Goal: Information Seeking & Learning: Check status

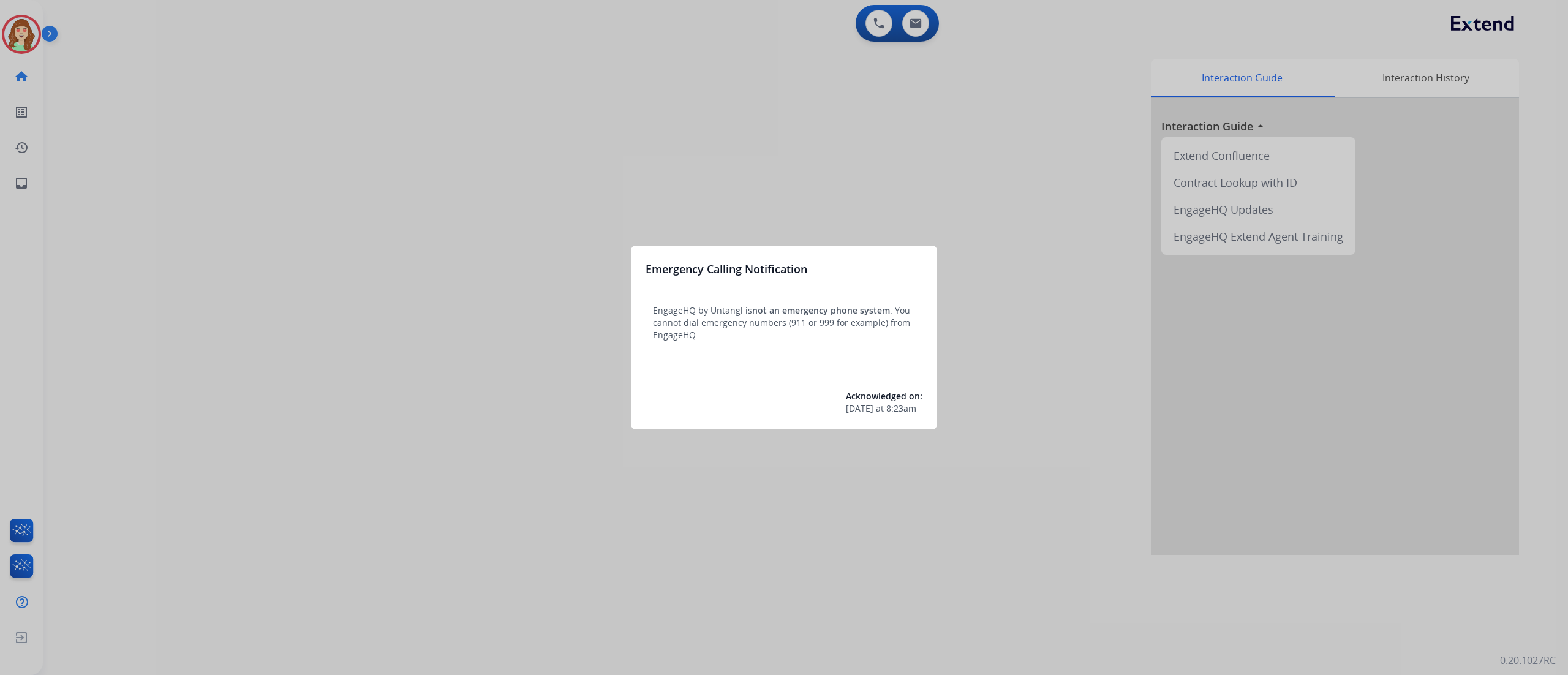
click at [610, 164] on div at bounding box center [784, 338] width 1568 height 675
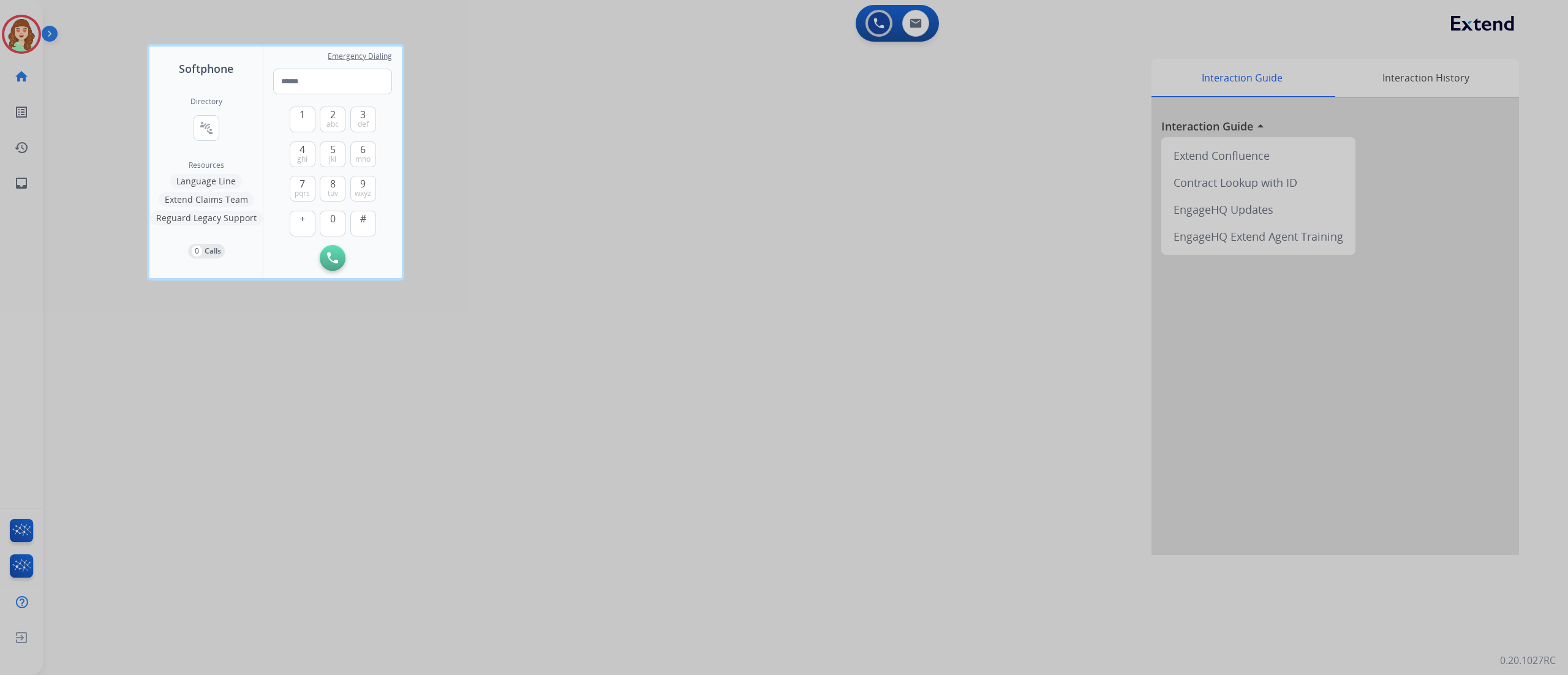
click at [23, 46] on div at bounding box center [784, 338] width 1568 height 675
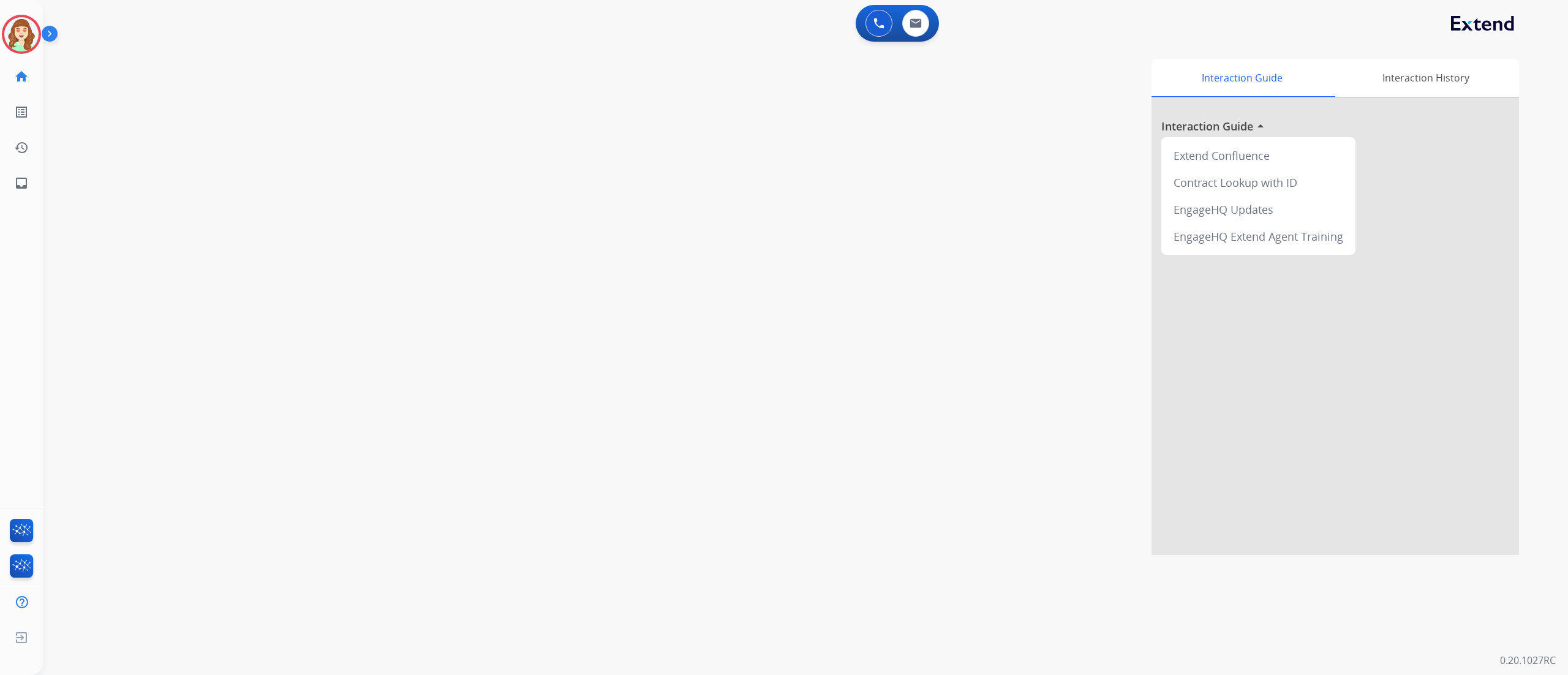
click at [23, 46] on img at bounding box center [21, 34] width 35 height 35
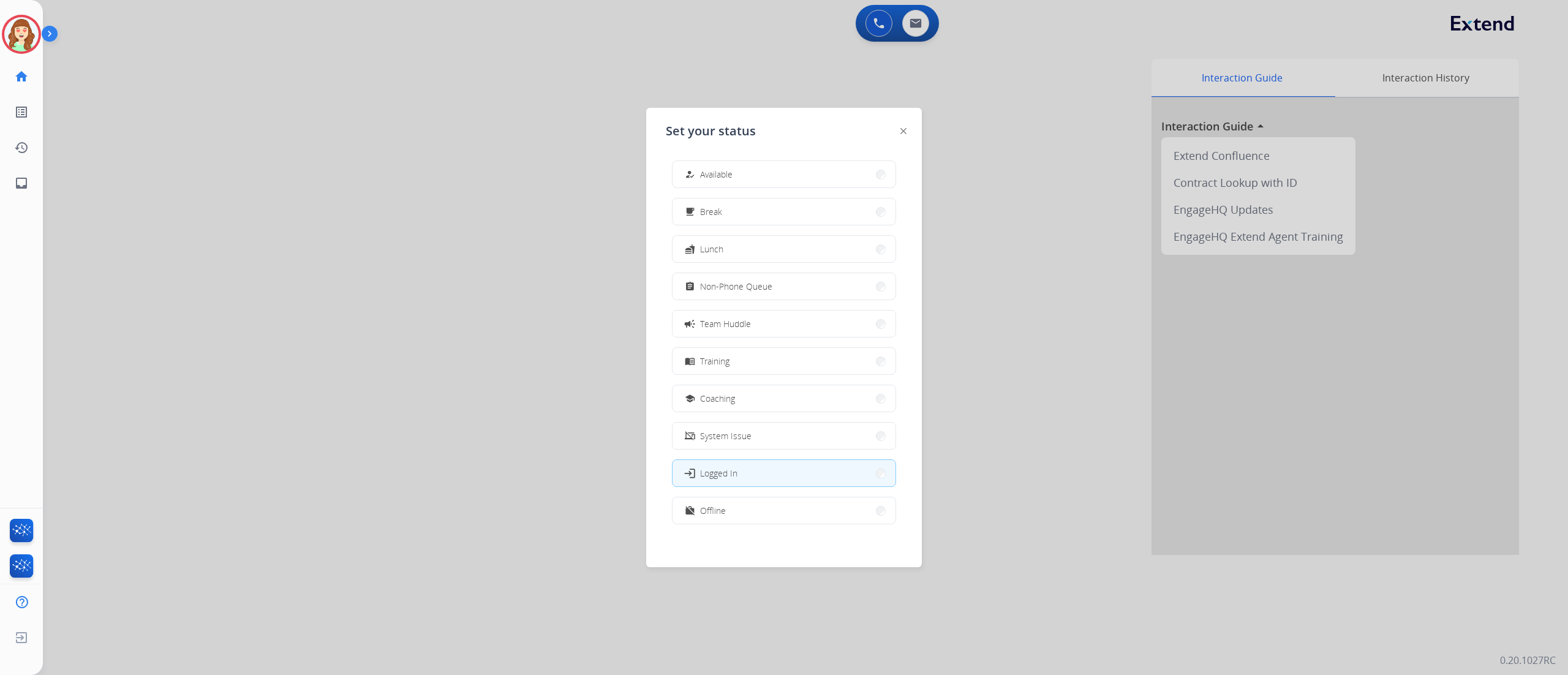
click at [23, 46] on img at bounding box center [21, 34] width 35 height 35
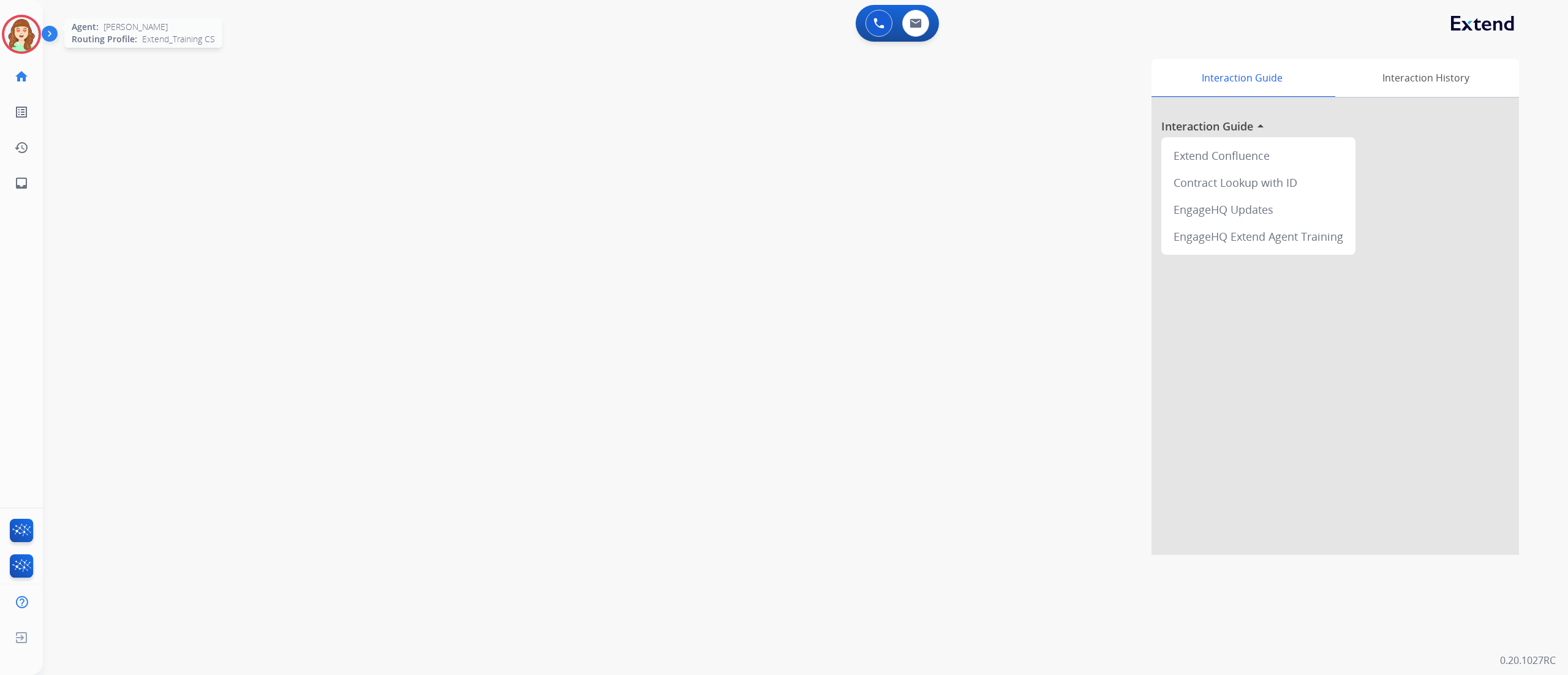
click at [8, 44] on img at bounding box center [21, 34] width 35 height 35
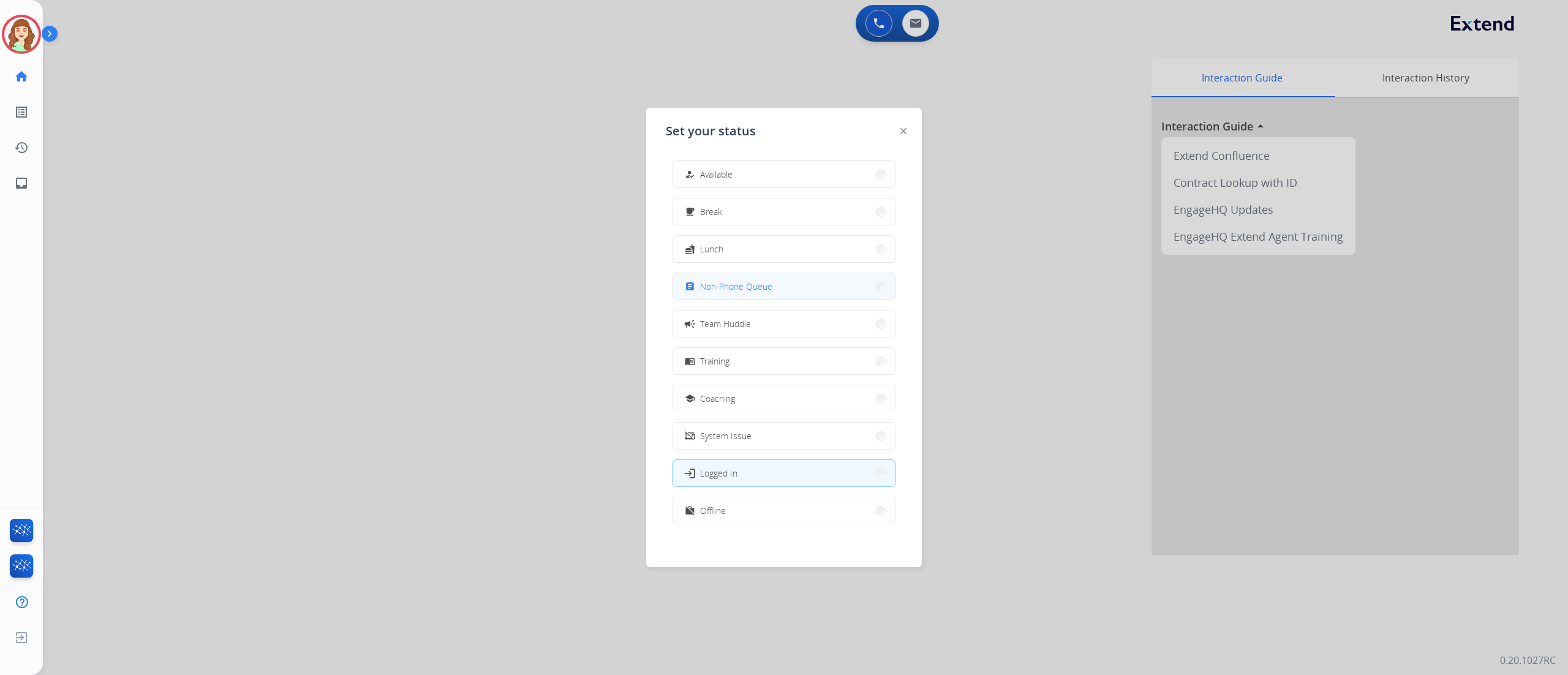
click at [776, 291] on button "assignment Non-Phone Queue" at bounding box center [784, 286] width 223 height 26
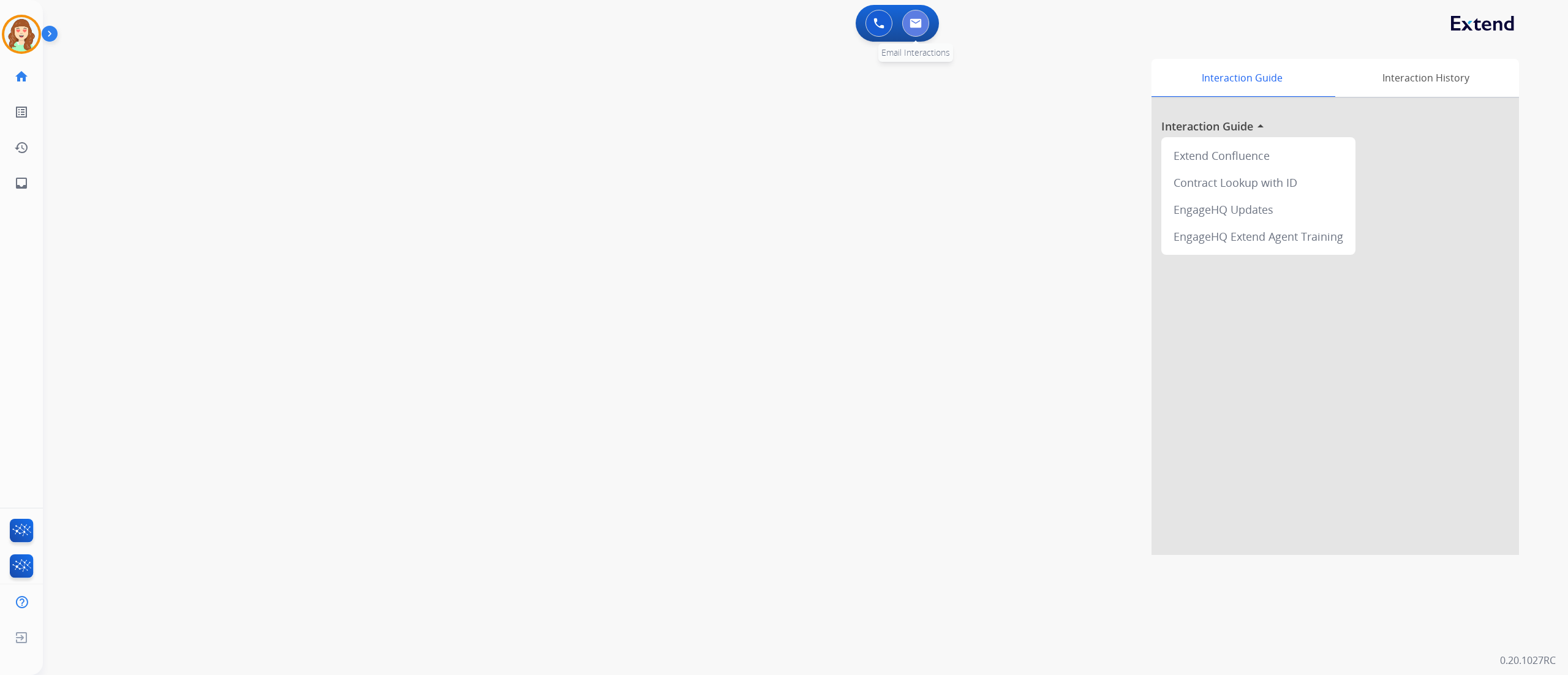
click at [919, 21] on img at bounding box center [916, 23] width 12 height 10
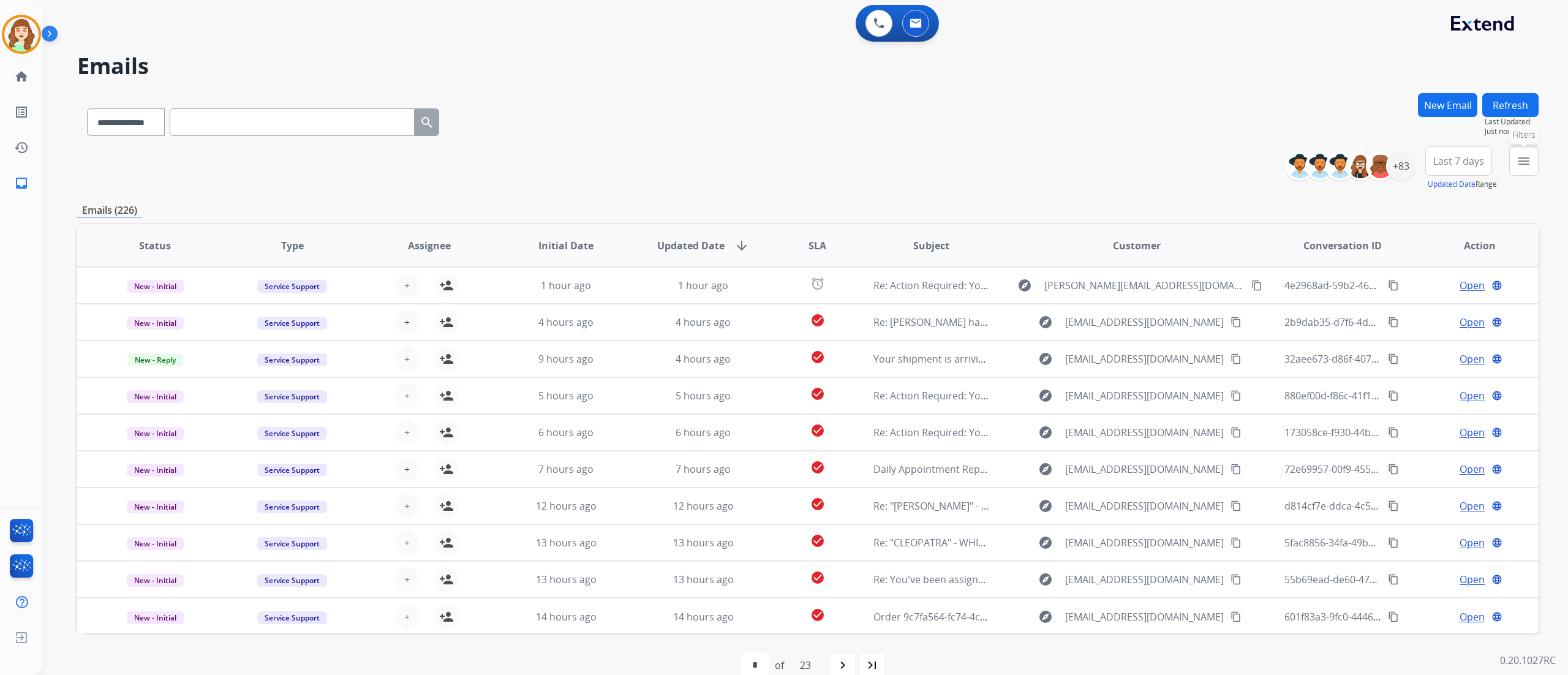
click at [979, 169] on button "menu Filters" at bounding box center [1523, 161] width 29 height 29
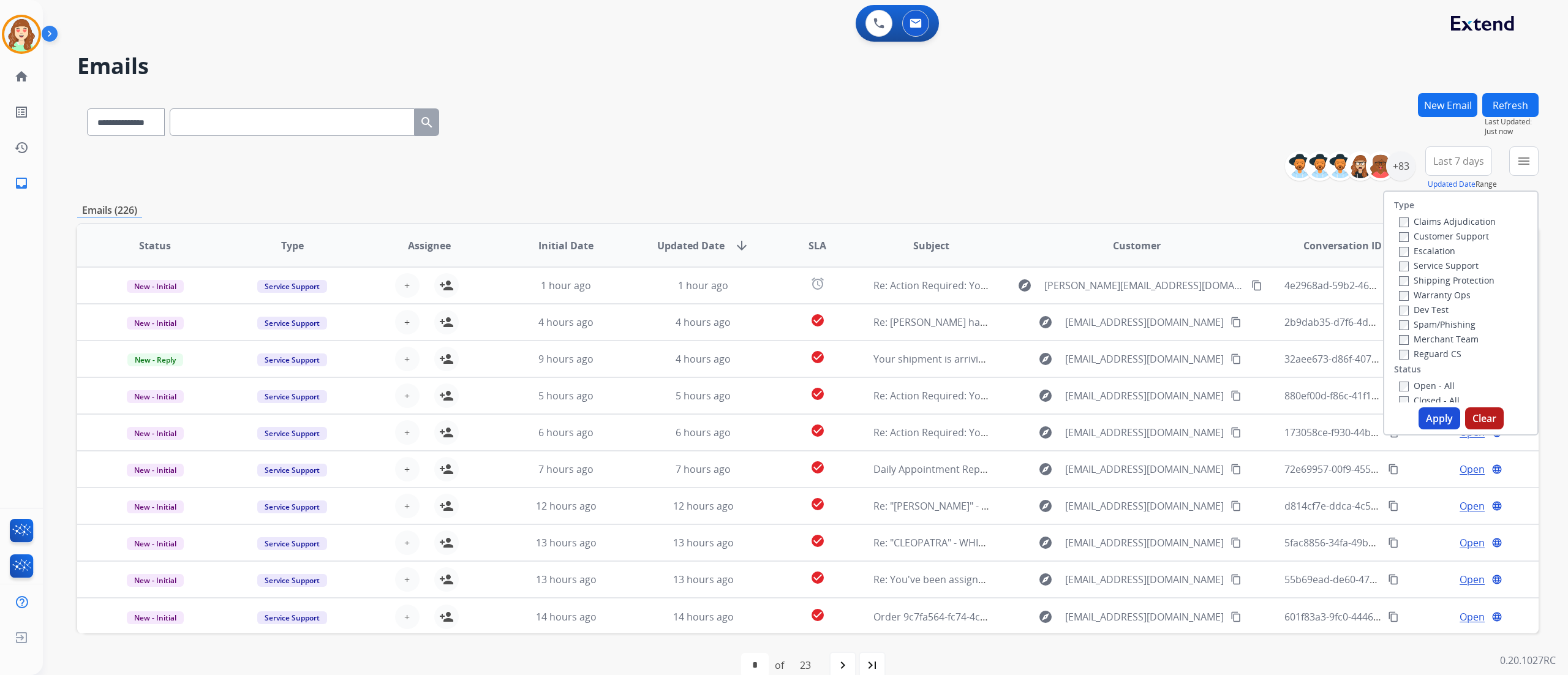
click at [979, 242] on div "Customer Support" at bounding box center [1447, 236] width 97 height 15
click at [979, 385] on label "Open - All" at bounding box center [1427, 386] width 56 height 12
click at [979, 411] on button "Apply" at bounding box center [1439, 418] width 42 height 22
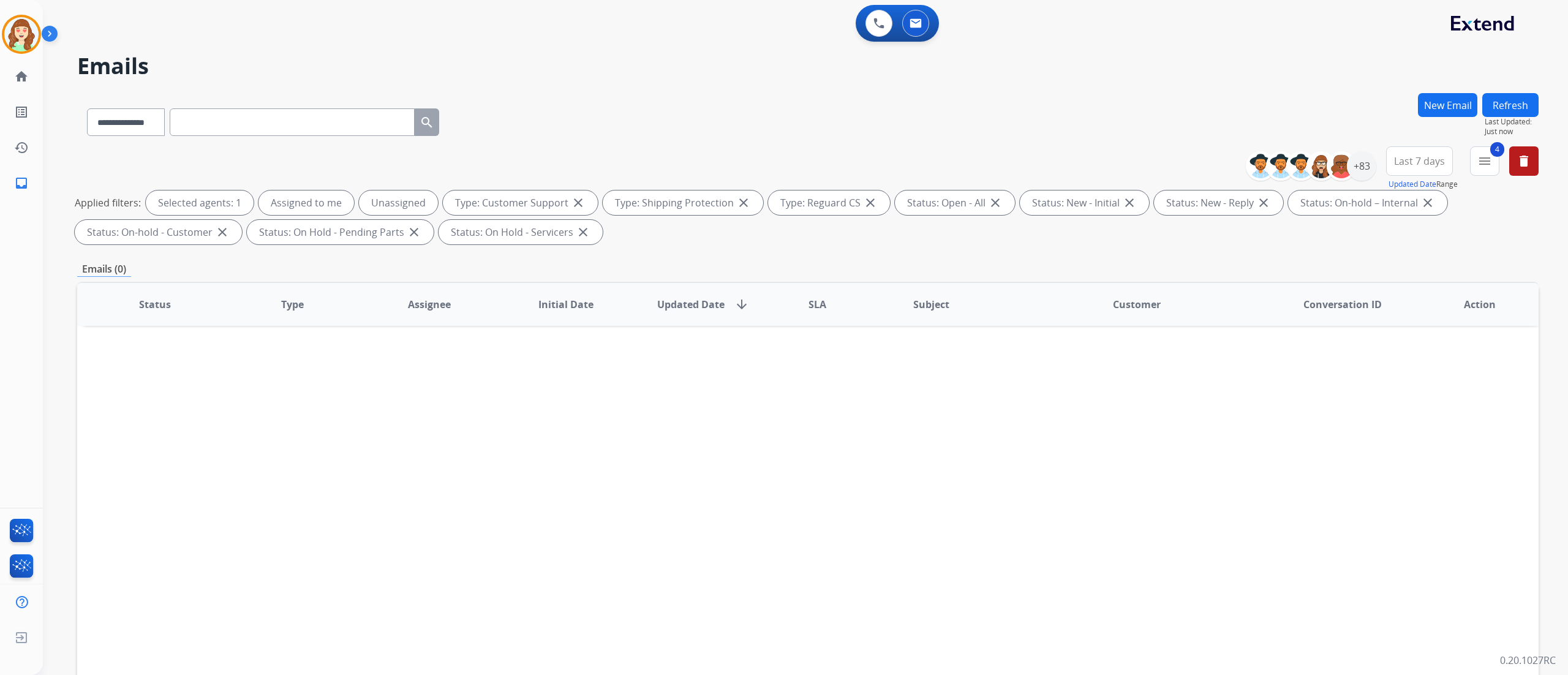
click at [979, 164] on span "Last 7 days" at bounding box center [1420, 162] width 51 height 5
click at [979, 319] on div "Last 90 days" at bounding box center [1415, 310] width 67 height 18
click at [979, 169] on div "+137" at bounding box center [1361, 165] width 29 height 29
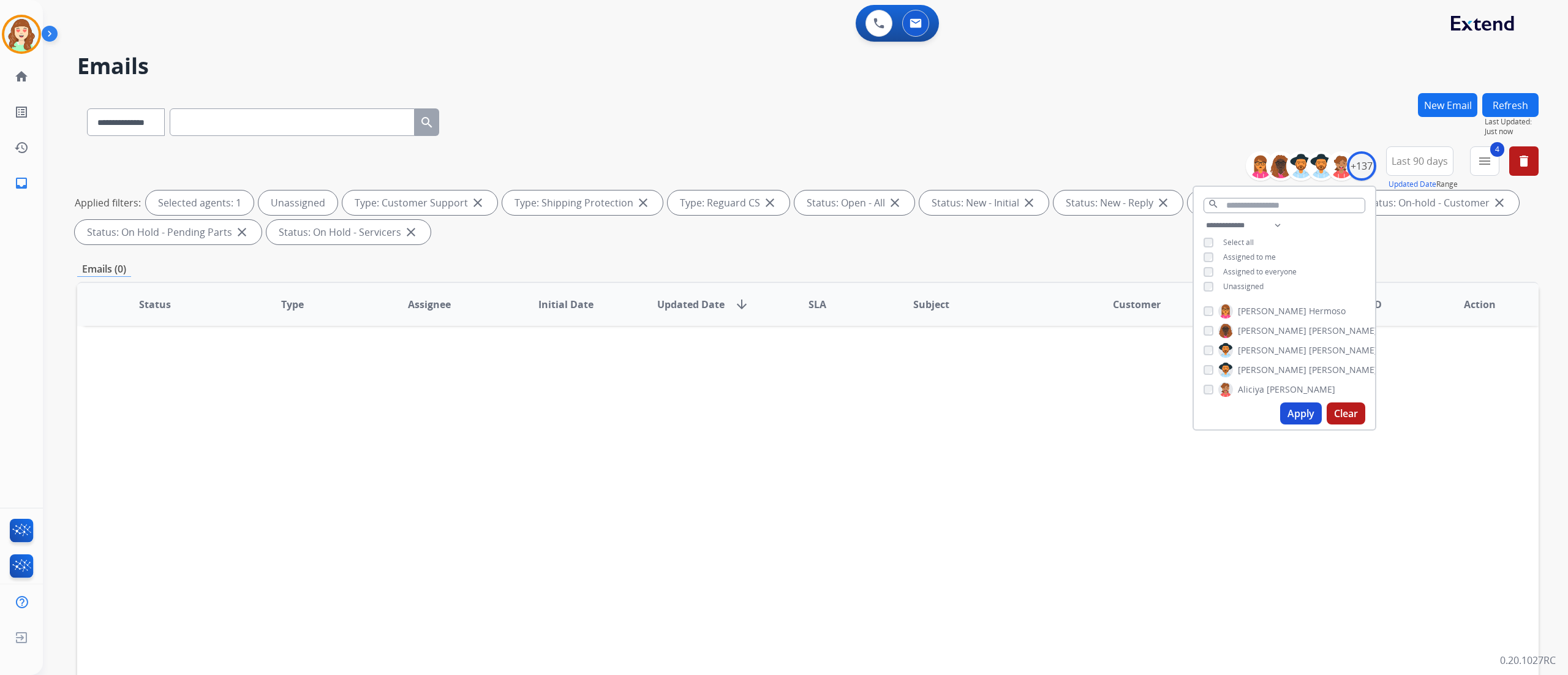
click at [979, 403] on button "Apply" at bounding box center [1301, 414] width 42 height 22
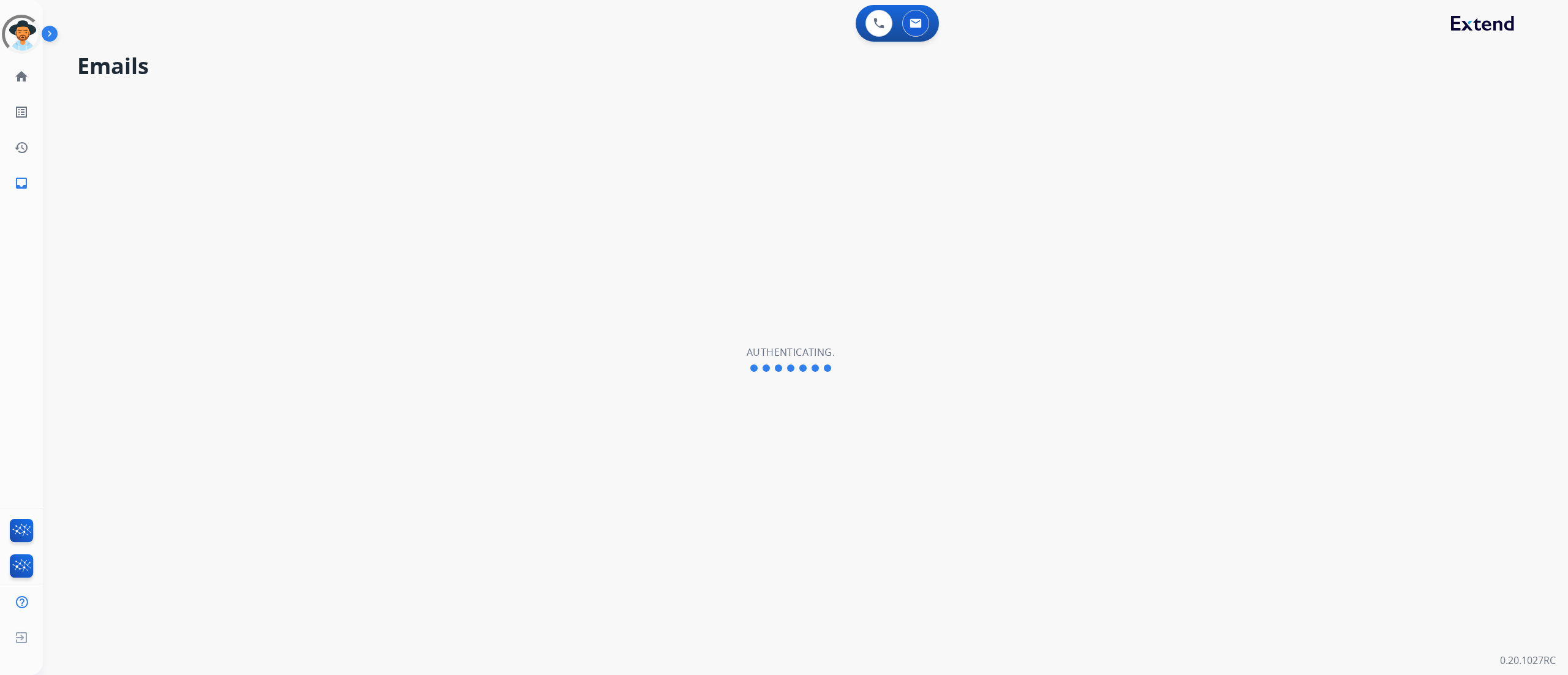
select select "**********"
